Goal: Use online tool/utility: Utilize a website feature to perform a specific function

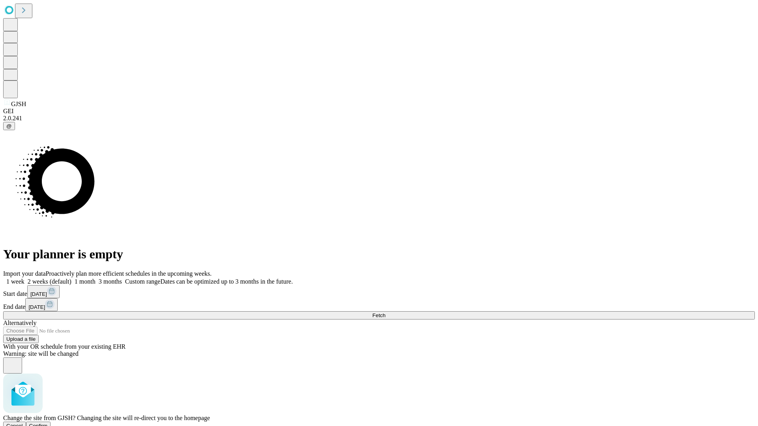
click at [48, 423] on span "Confirm" at bounding box center [38, 426] width 19 height 6
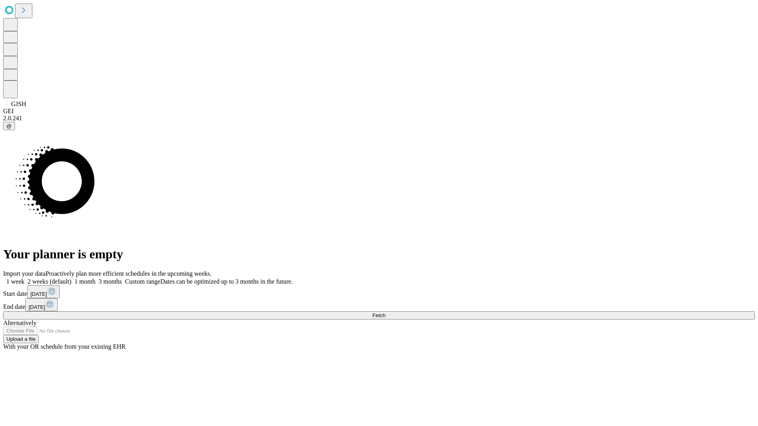
click at [24, 278] on label "1 week" at bounding box center [13, 281] width 21 height 7
click at [385, 313] on span "Fetch" at bounding box center [378, 316] width 13 height 6
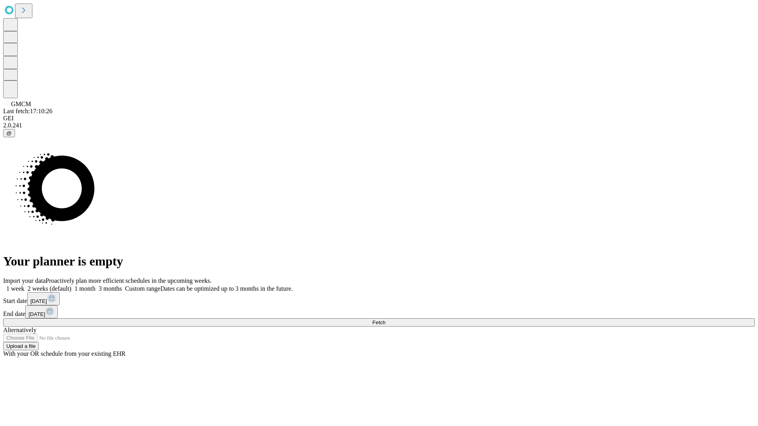
click at [24, 285] on label "1 week" at bounding box center [13, 288] width 21 height 7
click at [385, 320] on span "Fetch" at bounding box center [378, 323] width 13 height 6
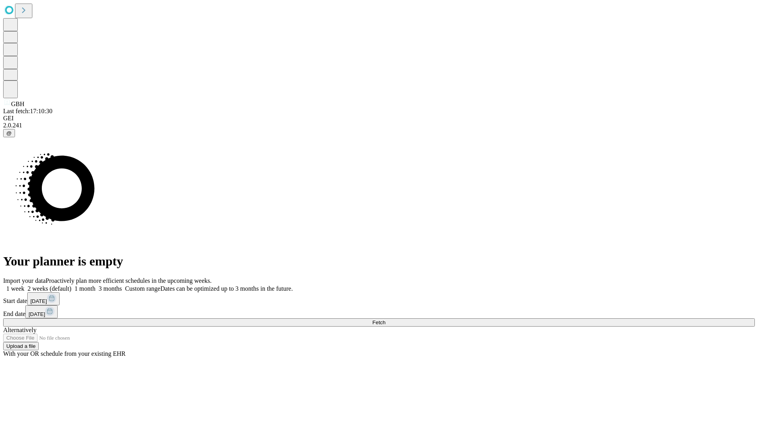
click at [24, 285] on label "1 week" at bounding box center [13, 288] width 21 height 7
click at [385, 320] on span "Fetch" at bounding box center [378, 323] width 13 height 6
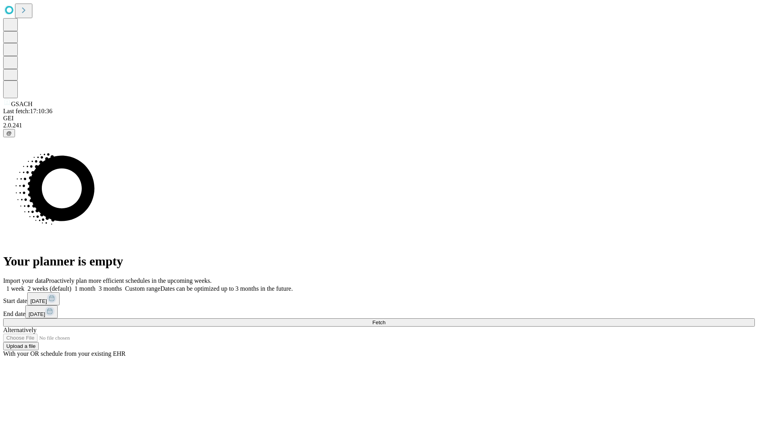
click at [24, 285] on label "1 week" at bounding box center [13, 288] width 21 height 7
click at [385, 320] on span "Fetch" at bounding box center [378, 323] width 13 height 6
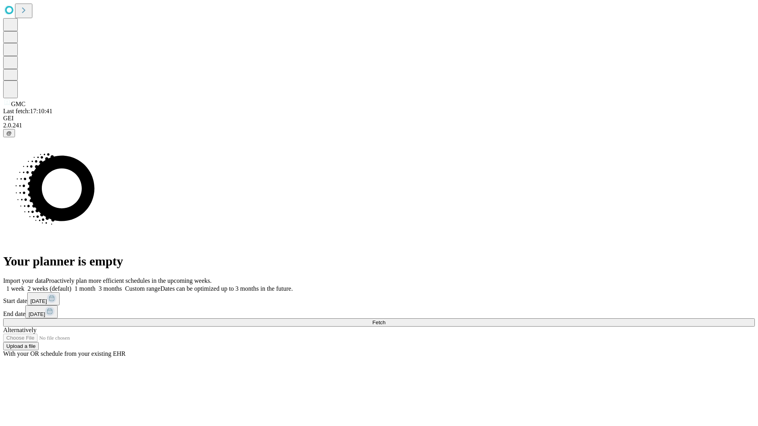
click at [24, 285] on label "1 week" at bounding box center [13, 288] width 21 height 7
click at [385, 320] on span "Fetch" at bounding box center [378, 323] width 13 height 6
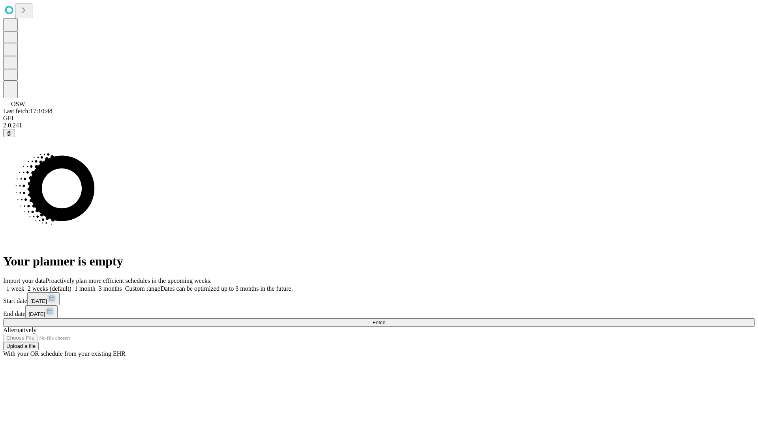
click at [385, 320] on span "Fetch" at bounding box center [378, 323] width 13 height 6
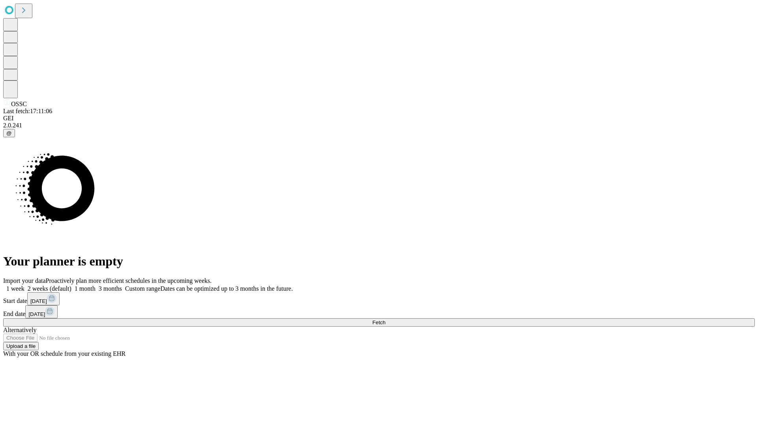
click at [24, 285] on label "1 week" at bounding box center [13, 288] width 21 height 7
click at [385, 320] on span "Fetch" at bounding box center [378, 323] width 13 height 6
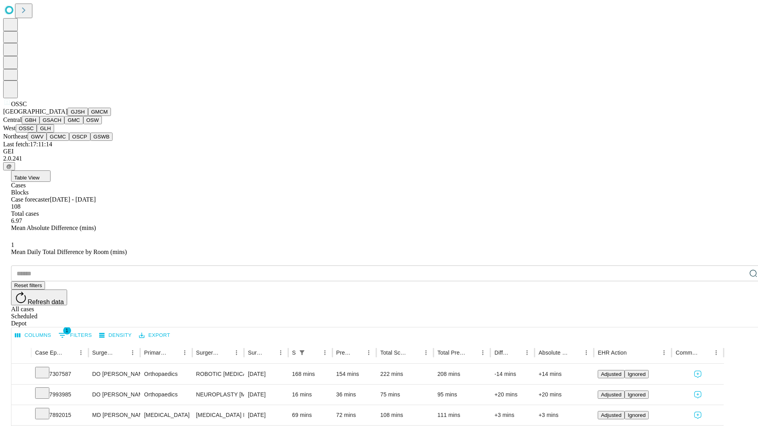
click at [54, 133] on button "GLH" at bounding box center [45, 128] width 17 height 8
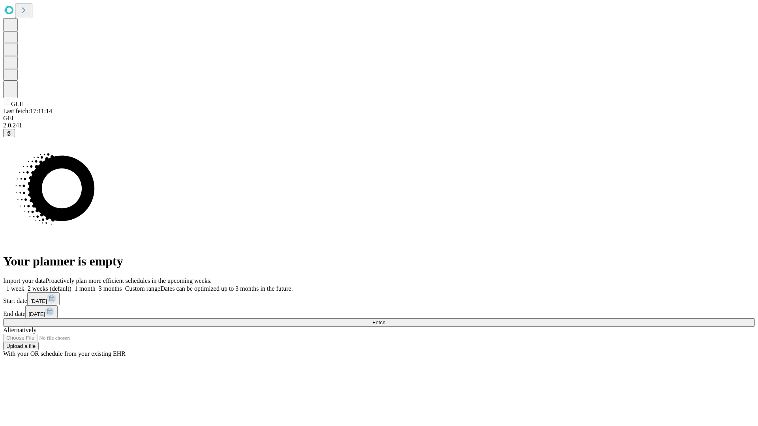
click at [24, 285] on label "1 week" at bounding box center [13, 288] width 21 height 7
click at [385, 320] on span "Fetch" at bounding box center [378, 323] width 13 height 6
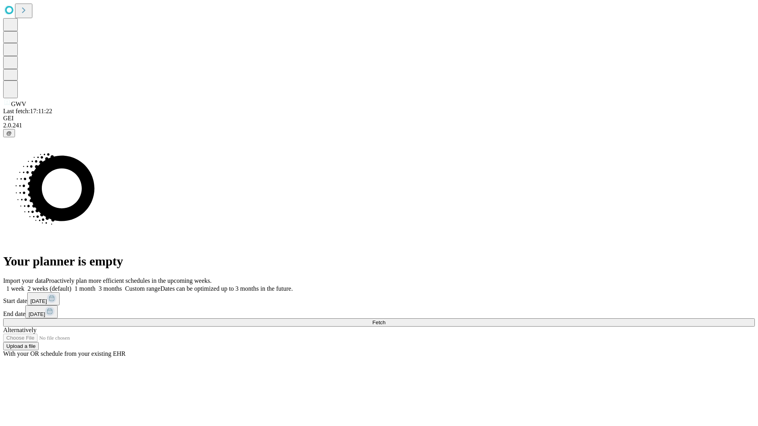
click at [24, 285] on label "1 week" at bounding box center [13, 288] width 21 height 7
click at [385, 320] on span "Fetch" at bounding box center [378, 323] width 13 height 6
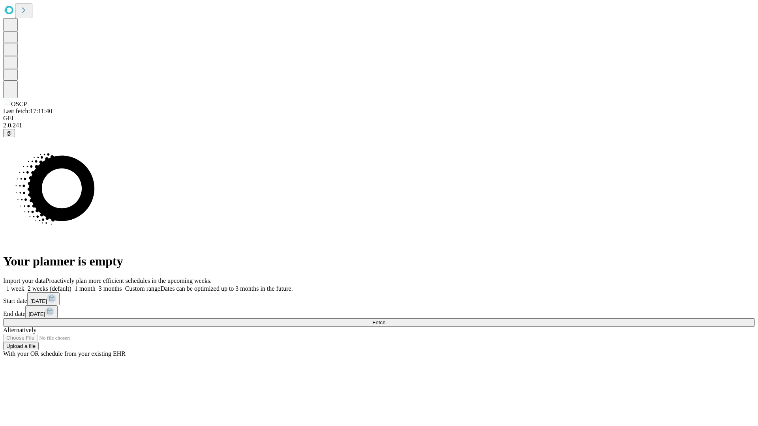
click at [24, 285] on label "1 week" at bounding box center [13, 288] width 21 height 7
click at [385, 320] on span "Fetch" at bounding box center [378, 323] width 13 height 6
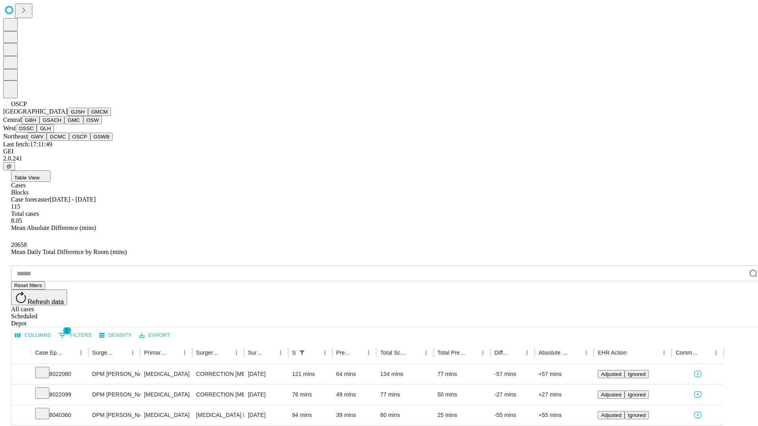
click at [90, 141] on button "GSWB" at bounding box center [101, 137] width 22 height 8
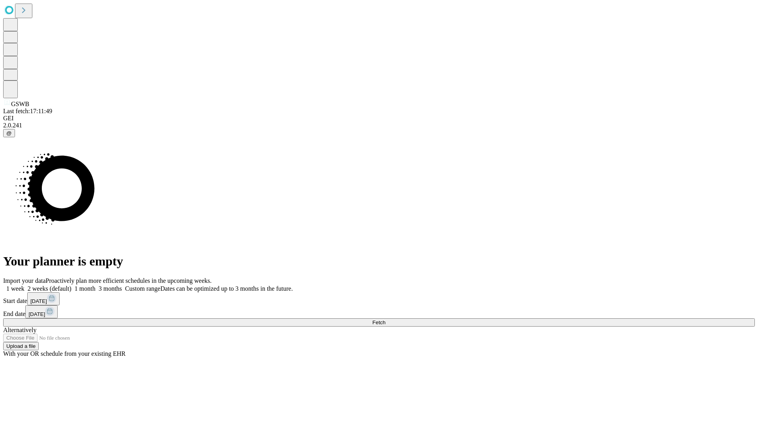
click at [24, 285] on label "1 week" at bounding box center [13, 288] width 21 height 7
click at [385, 320] on span "Fetch" at bounding box center [378, 323] width 13 height 6
